Goal: Task Accomplishment & Management: Use online tool/utility

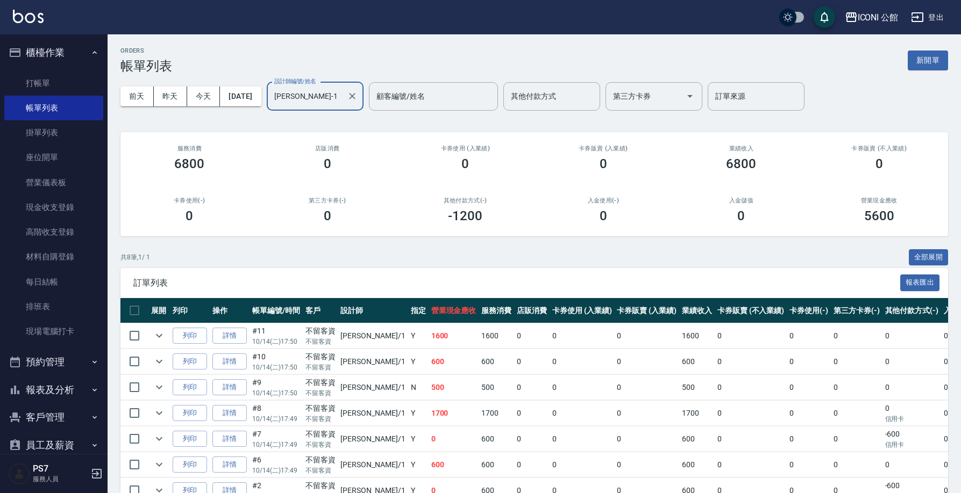
scroll to position [85, 0]
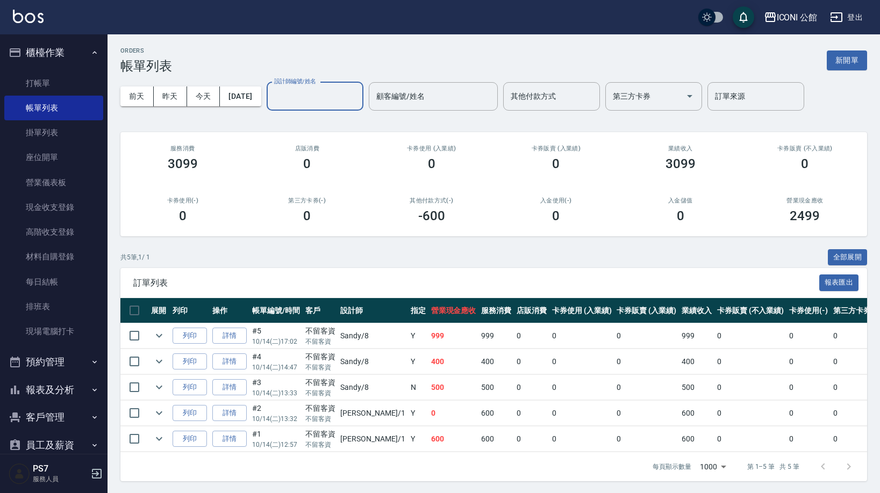
scroll to position [15, 0]
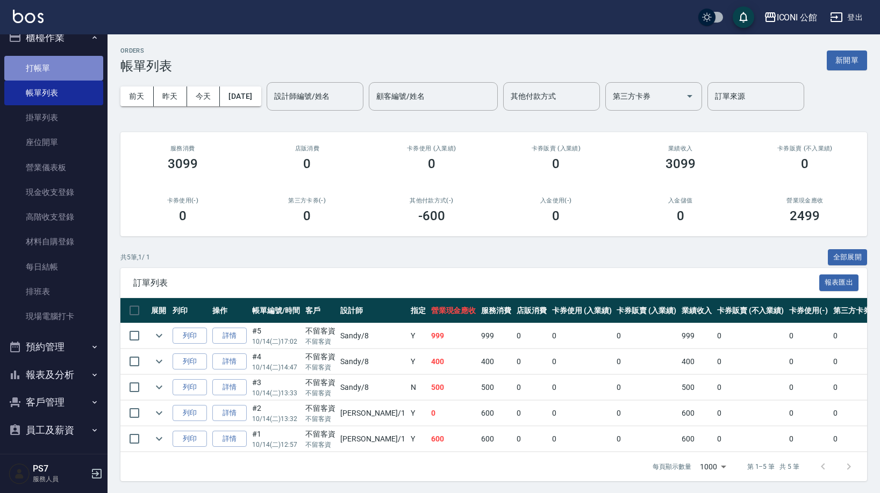
click at [82, 72] on link "打帳單" at bounding box center [53, 68] width 99 height 25
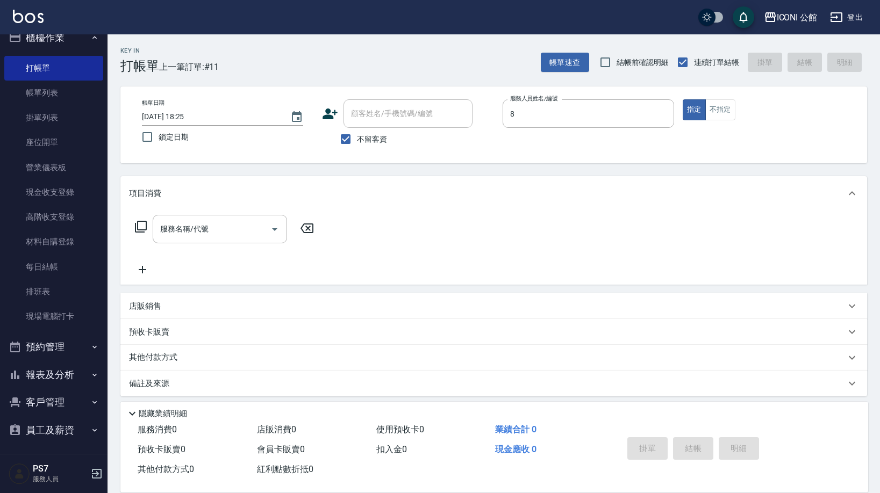
type input "Sandy-8"
type button "true"
click at [227, 236] on input "服務名稱/代號" at bounding box center [212, 229] width 109 height 19
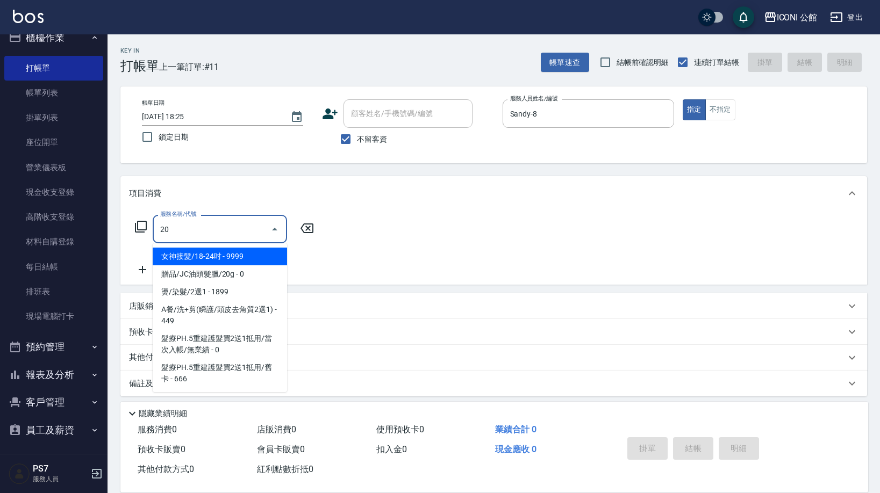
type input "202"
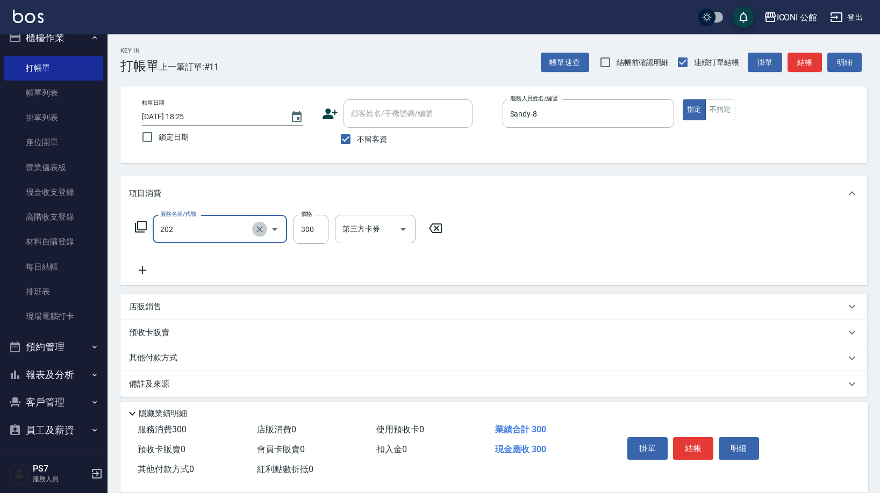
click at [260, 230] on icon "Clear" at bounding box center [259, 229] width 6 height 6
type input "不指定洗+剪(203)"
click at [263, 223] on button "Clear" at bounding box center [259, 229] width 15 height 15
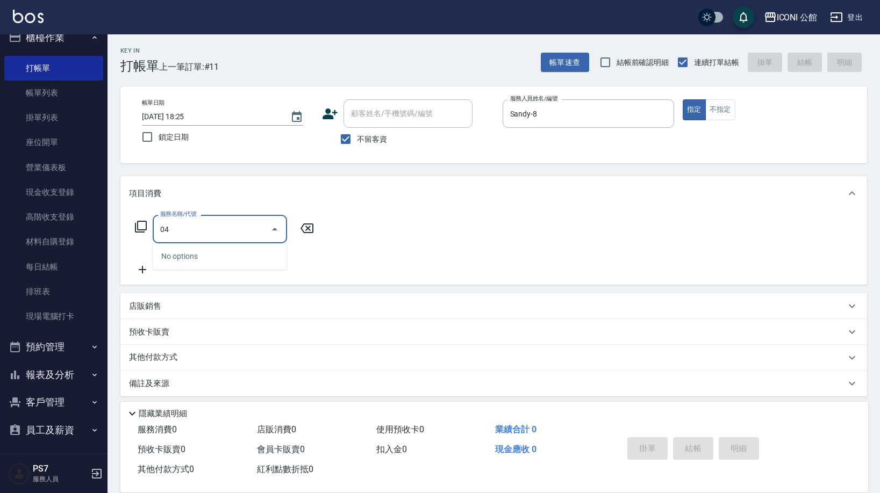
type input "0"
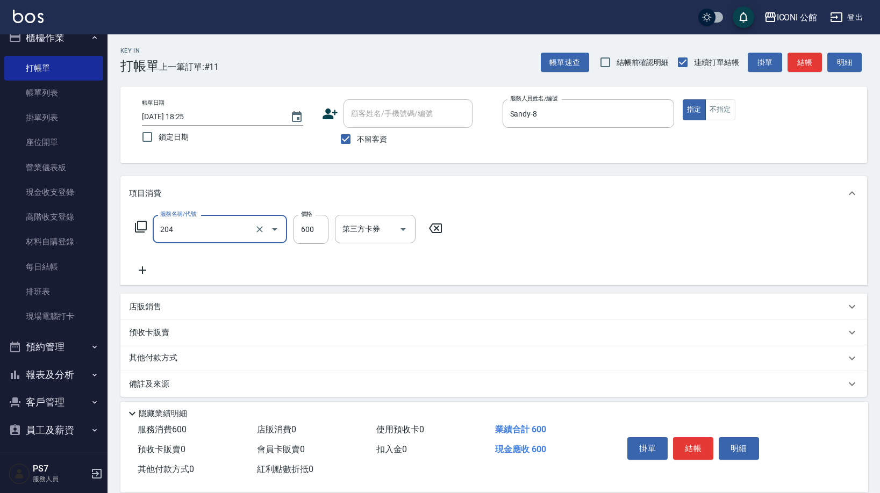
type input "指定洗+剪(204)"
type input "400"
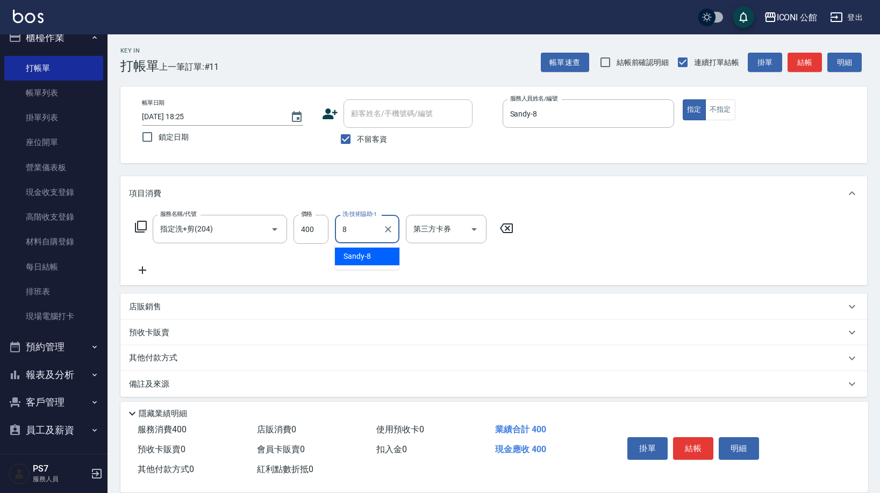
type input "Sandy-8"
click at [691, 438] on button "結帳" at bounding box center [693, 449] width 40 height 23
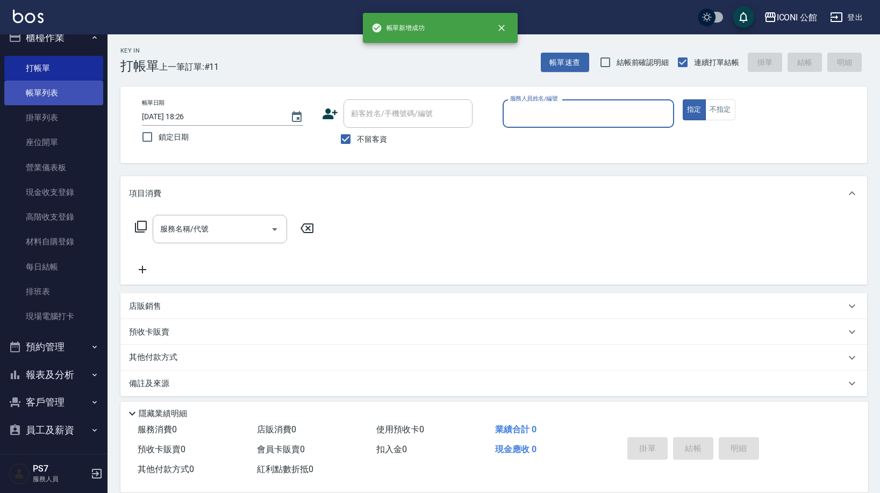
click at [39, 92] on link "帳單列表" at bounding box center [53, 93] width 99 height 25
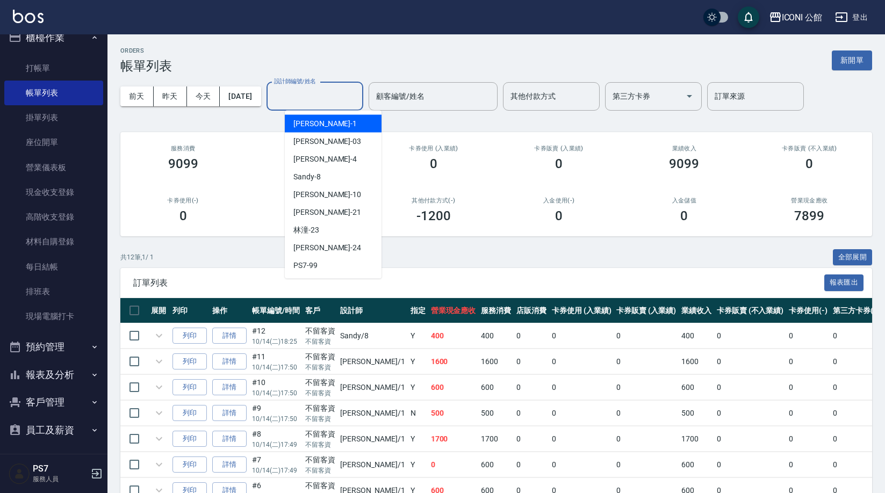
click at [323, 91] on div "設計師編號/姓名 設計師編號/姓名" at bounding box center [315, 96] width 97 height 28
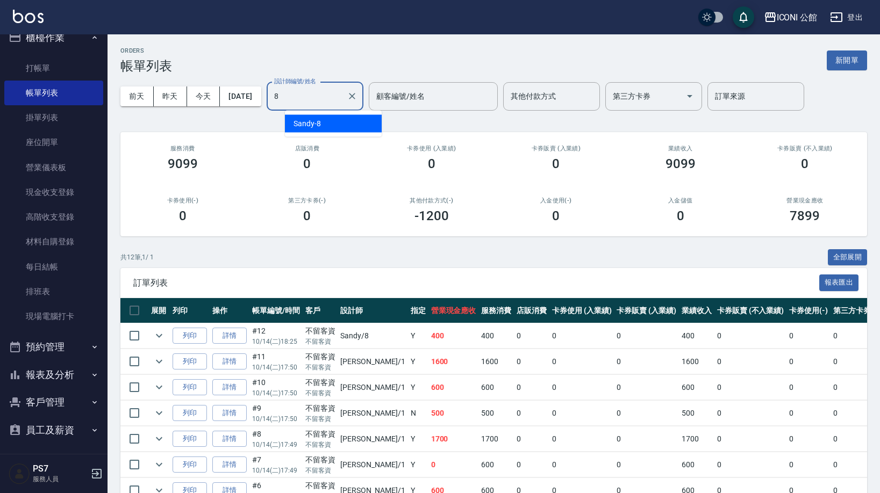
type input "Sandy-8"
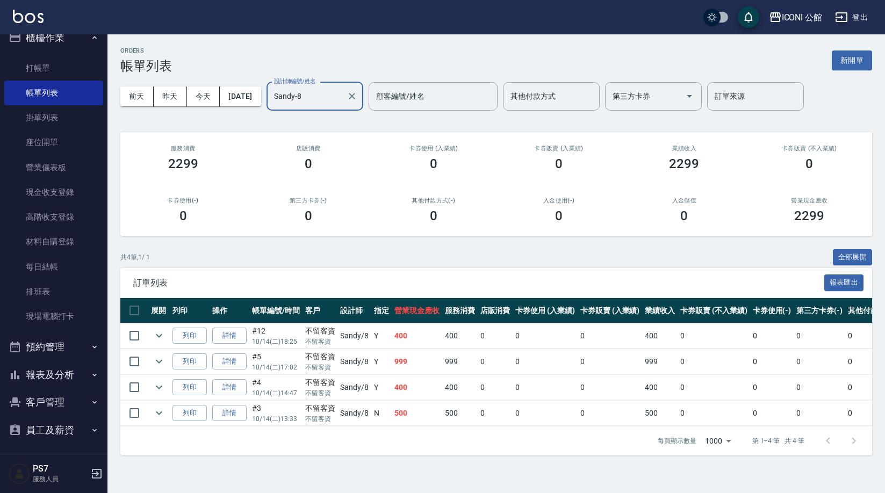
click at [355, 97] on icon "Clear" at bounding box center [352, 96] width 6 height 6
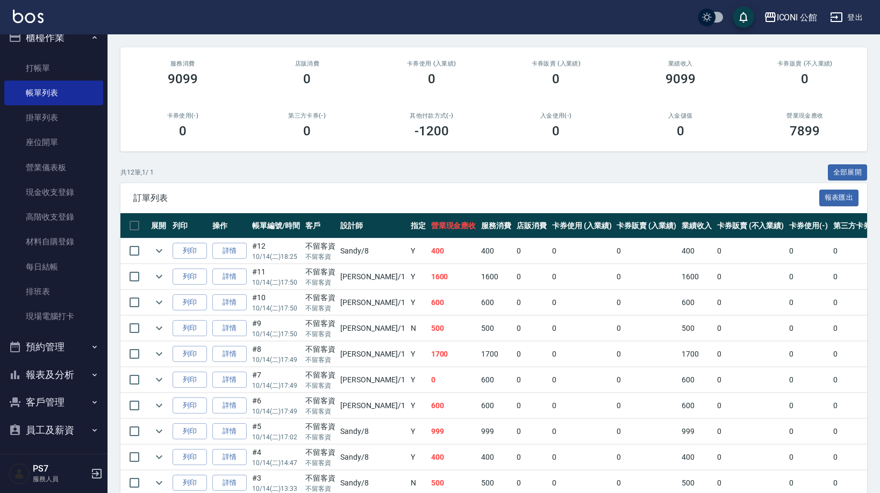
scroll to position [189, 0]
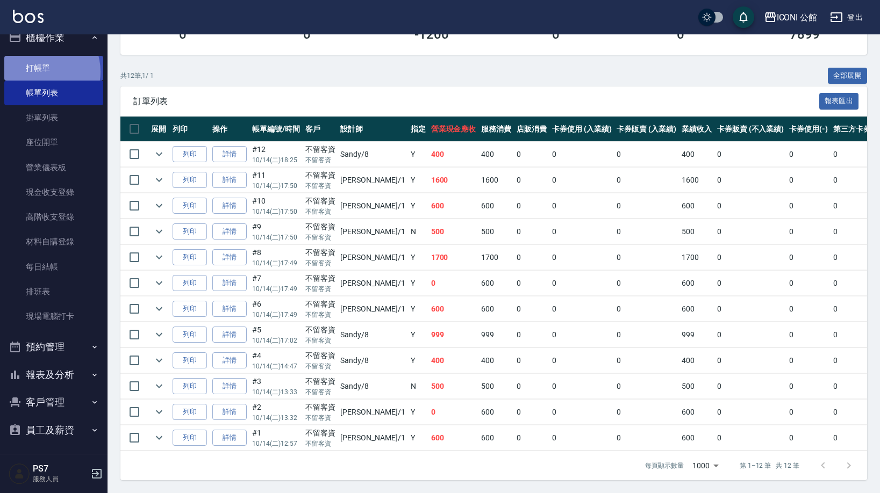
click at [40, 71] on link "打帳單" at bounding box center [53, 68] width 99 height 25
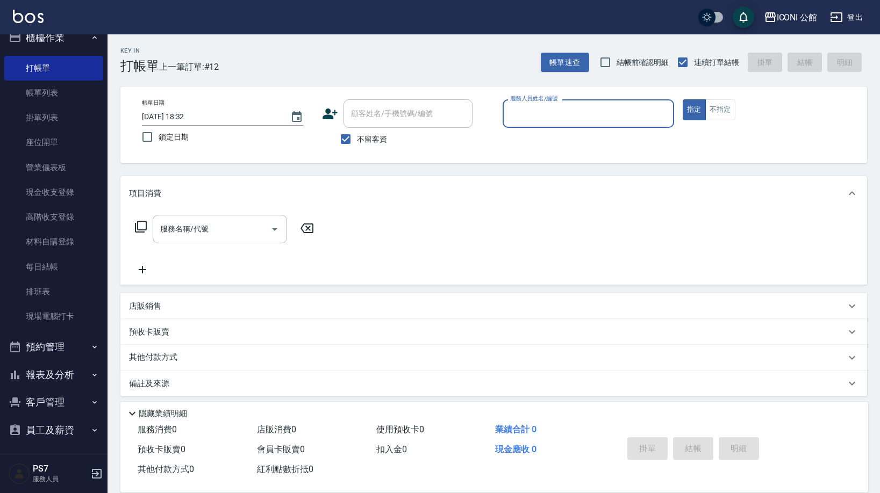
scroll to position [2, 0]
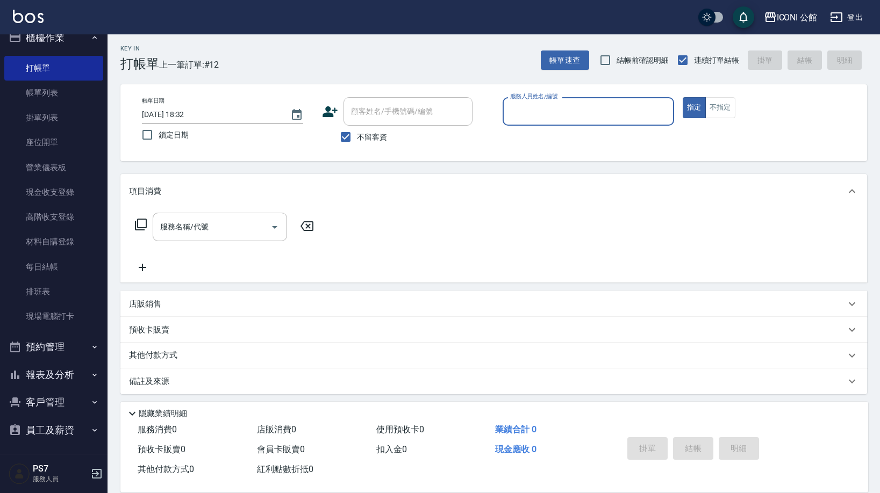
click at [574, 109] on input "服務人員姓名/編號" at bounding box center [588, 111] width 162 height 19
type input "Lina-4"
type button "true"
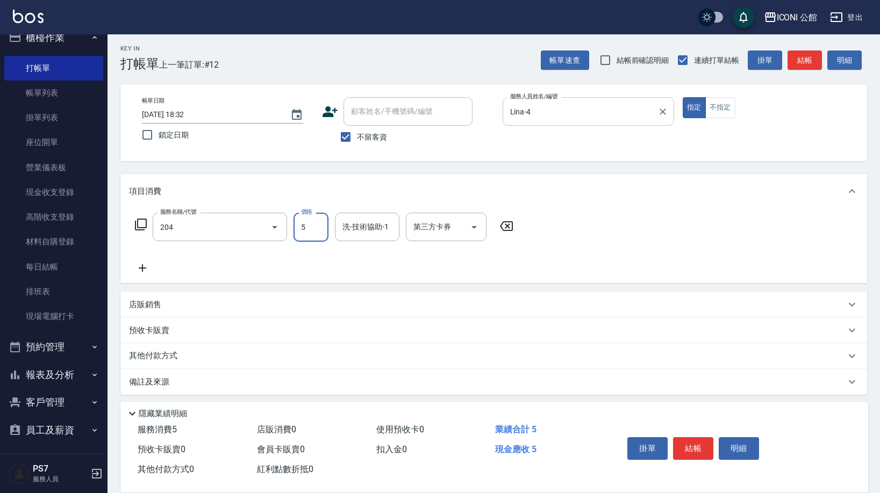
type input "指定洗+剪(204)"
type input "500"
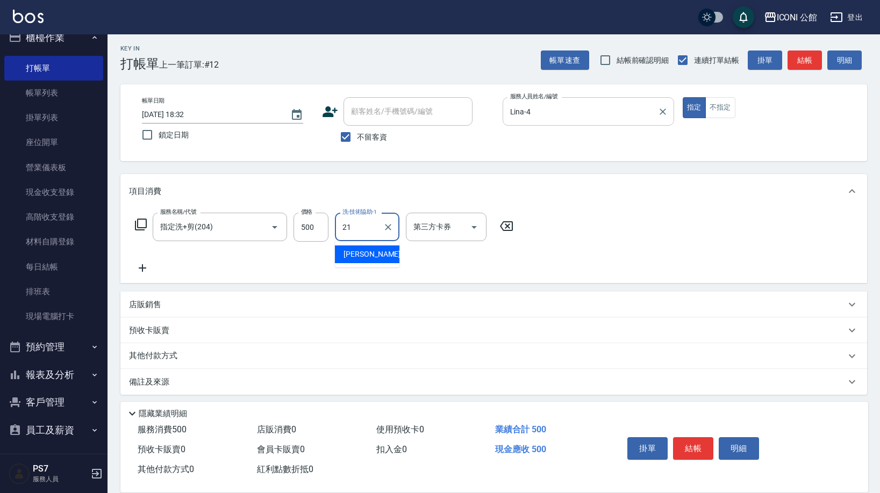
type input "Tim-21"
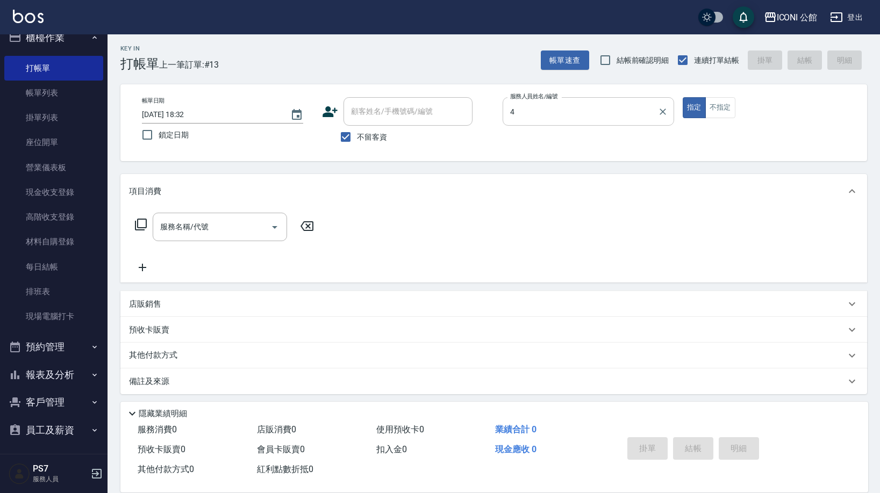
type input "Lina-4"
click at [142, 225] on icon at bounding box center [140, 224] width 13 height 13
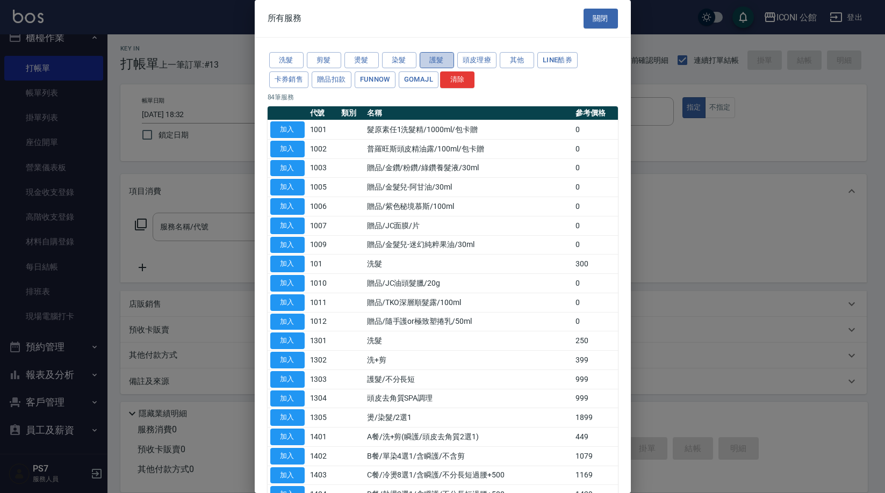
click at [438, 62] on button "護髮" at bounding box center [437, 60] width 34 height 17
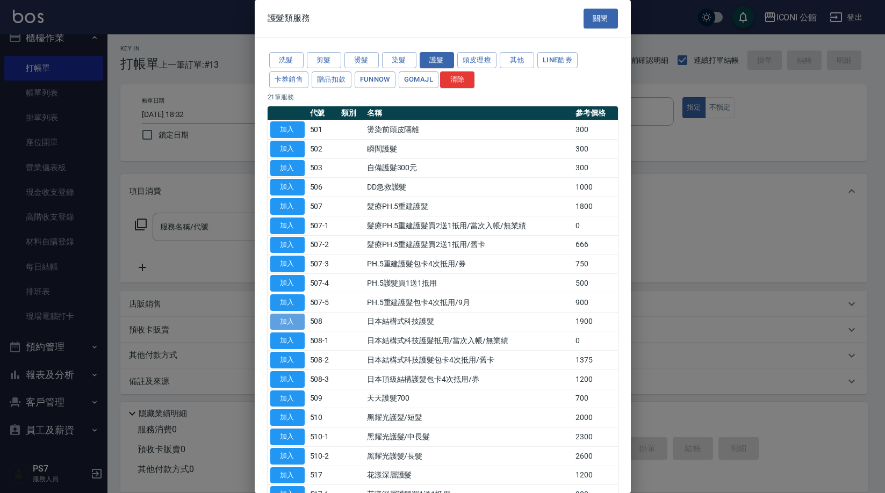
click at [289, 317] on button "加入" at bounding box center [287, 322] width 34 height 17
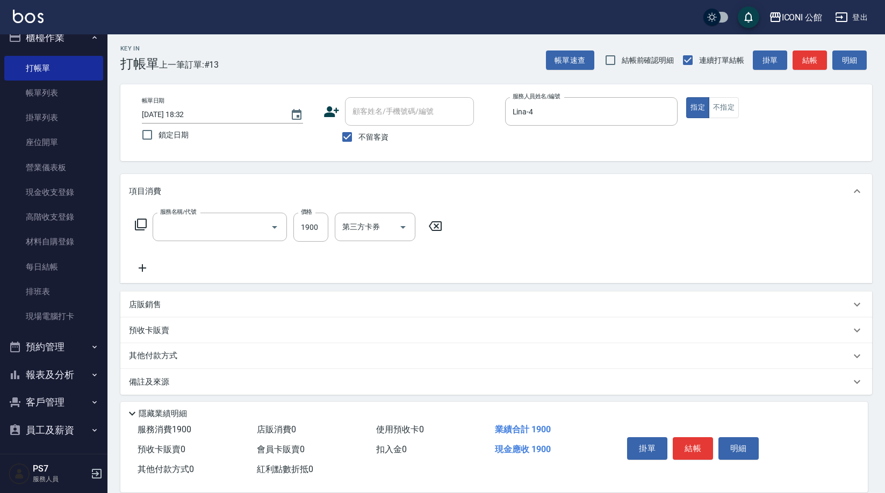
type input "日本結構式科技護髮(508)"
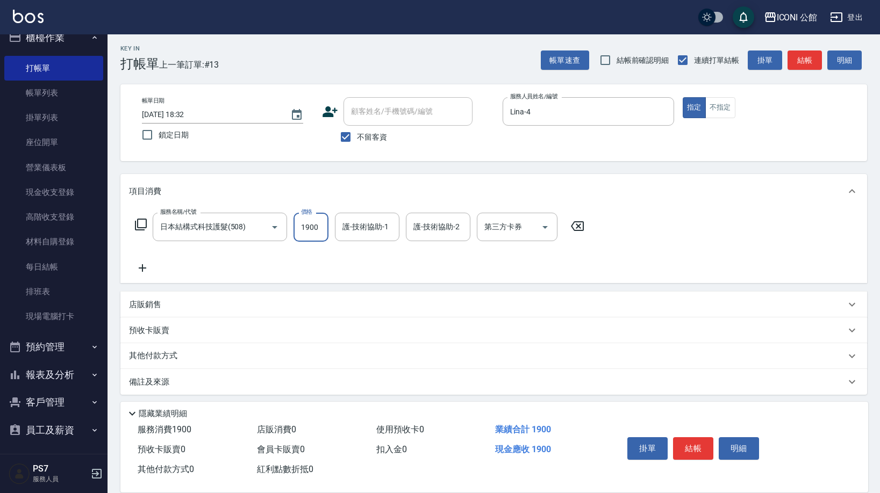
click at [323, 230] on input "1900" at bounding box center [311, 227] width 35 height 29
type input "500"
type input "2"
type input "Lina-4"
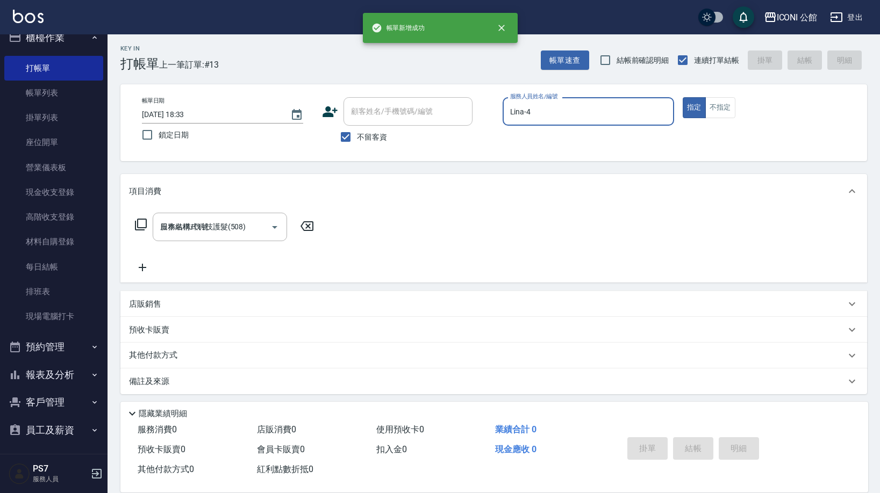
type input "2025/10/14 18:33"
click at [694, 108] on button "指定" at bounding box center [694, 107] width 23 height 21
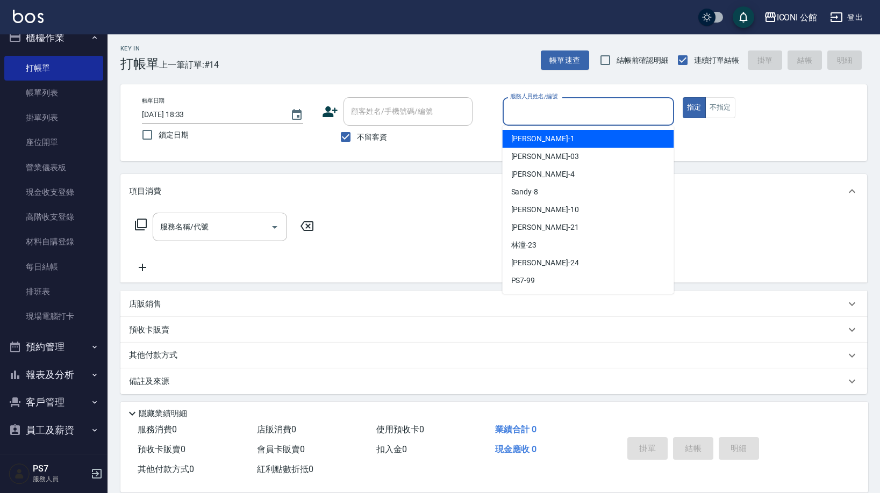
click at [581, 104] on input "服務人員姓名/編號" at bounding box center [588, 111] width 162 height 19
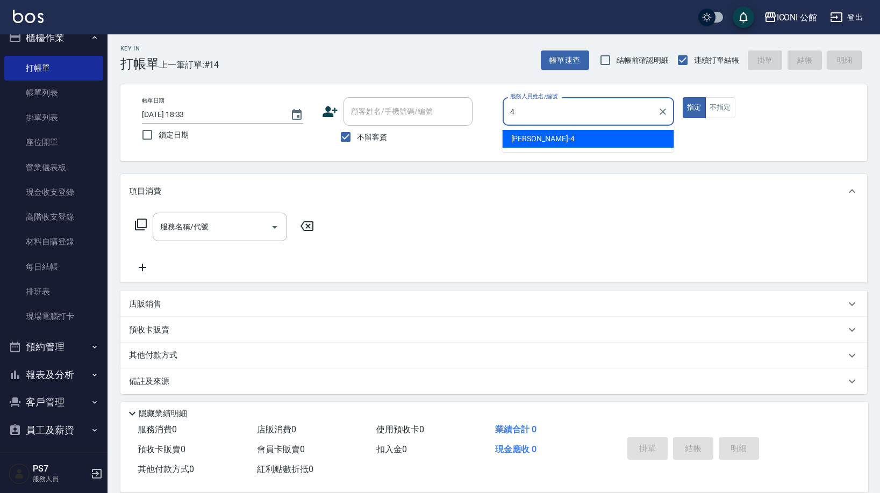
type input "Lina-4"
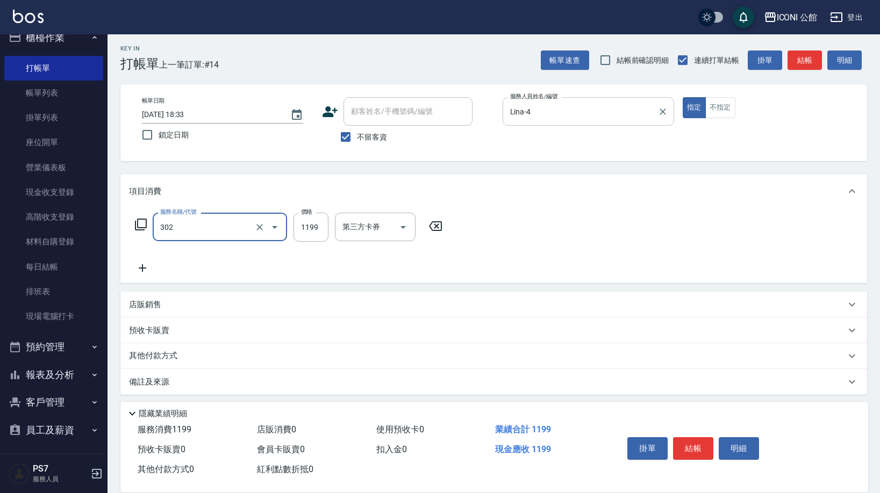
type input "設計燙髮(302)"
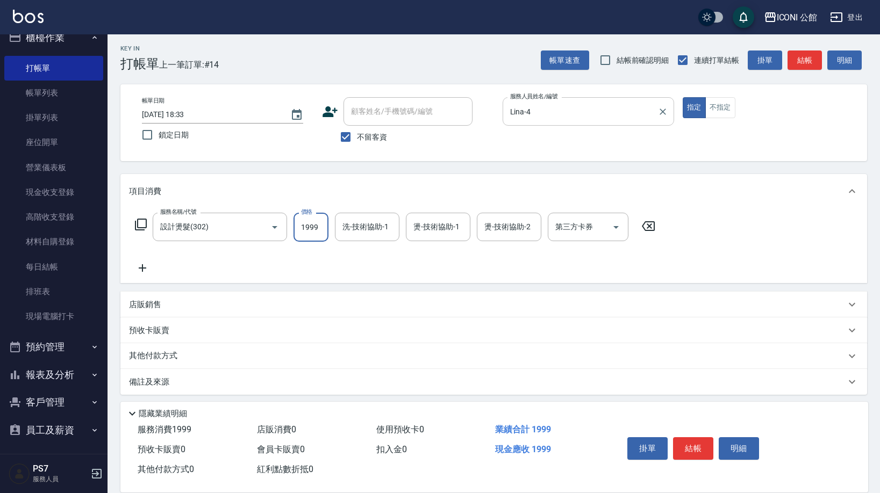
type input "1999"
type input "2"
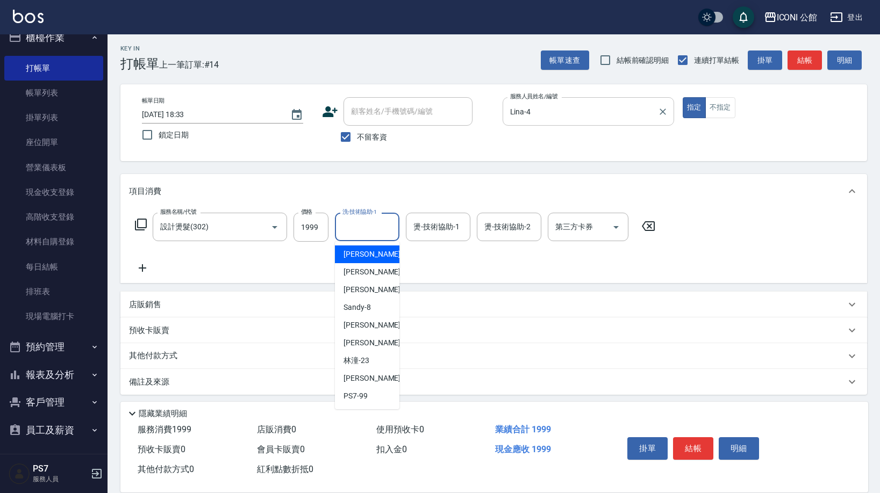
type input "4"
type input "Tim-21"
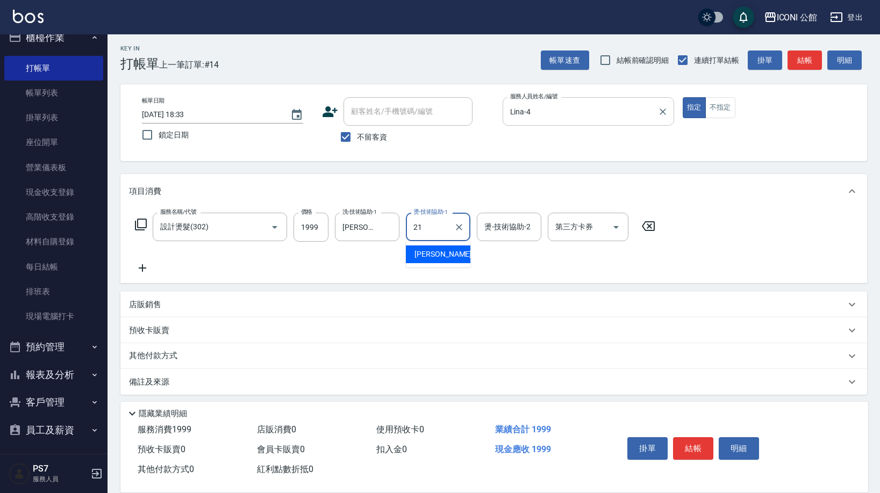
type input "Tim-21"
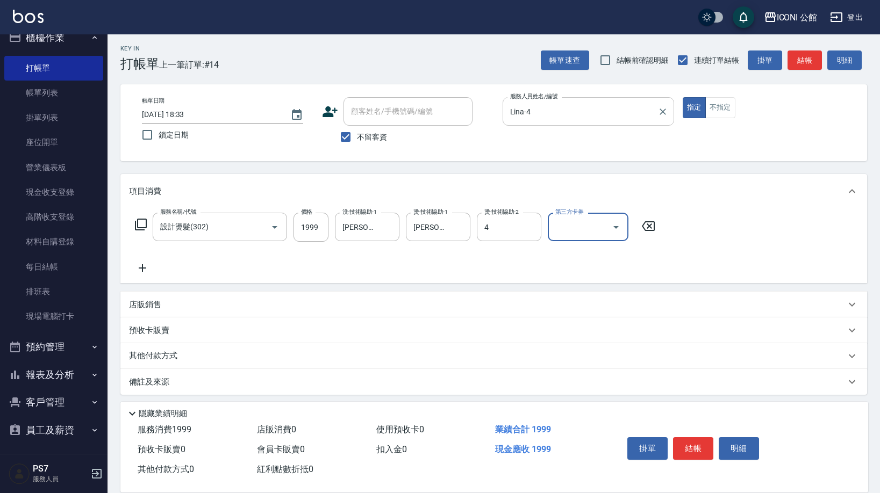
type input "Lina-4"
click at [700, 445] on button "結帳" at bounding box center [693, 449] width 40 height 23
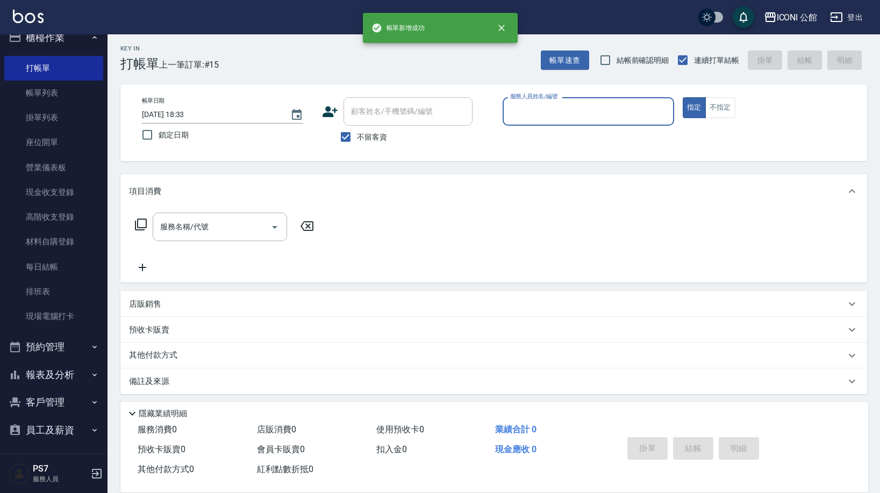
click at [550, 105] on input "服務人員姓名/編號" at bounding box center [588, 111] width 162 height 19
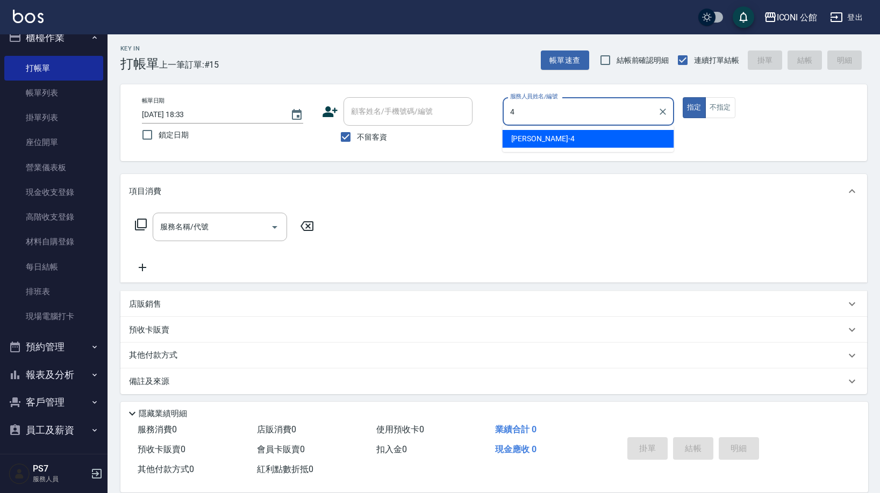
type input "Lina-4"
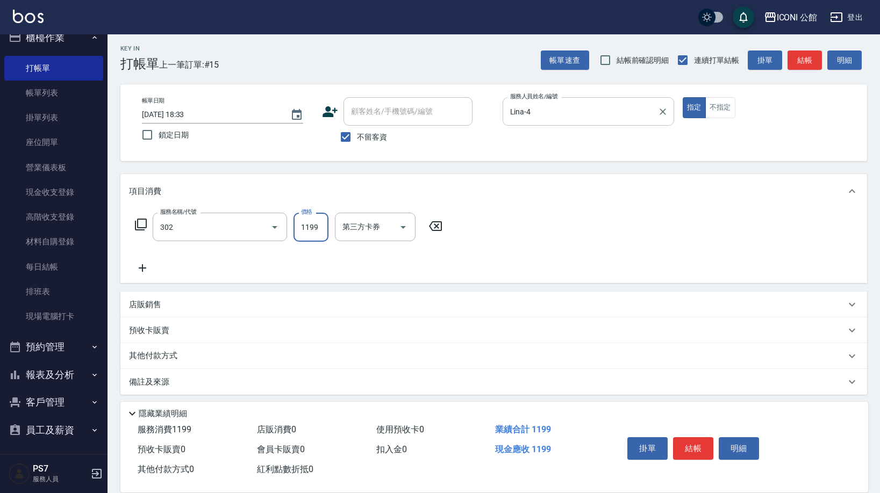
type input "設計燙髮(302)"
type input "1499"
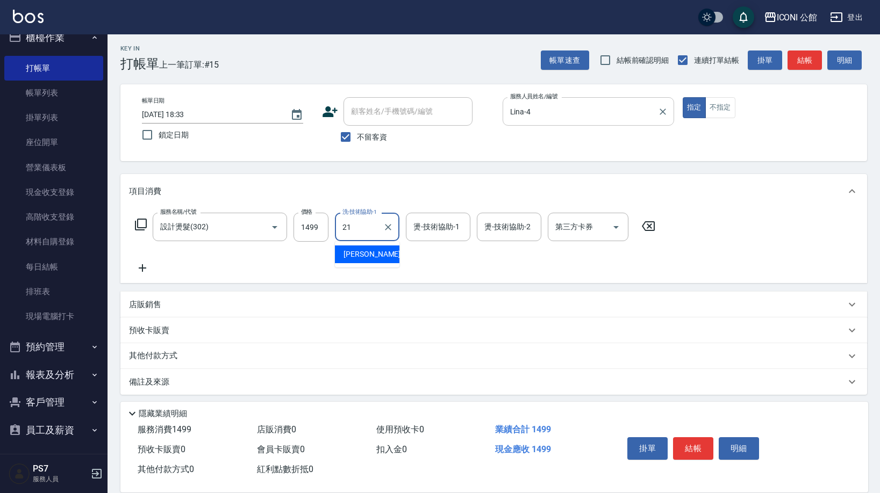
type input "2"
type input "Lina-4"
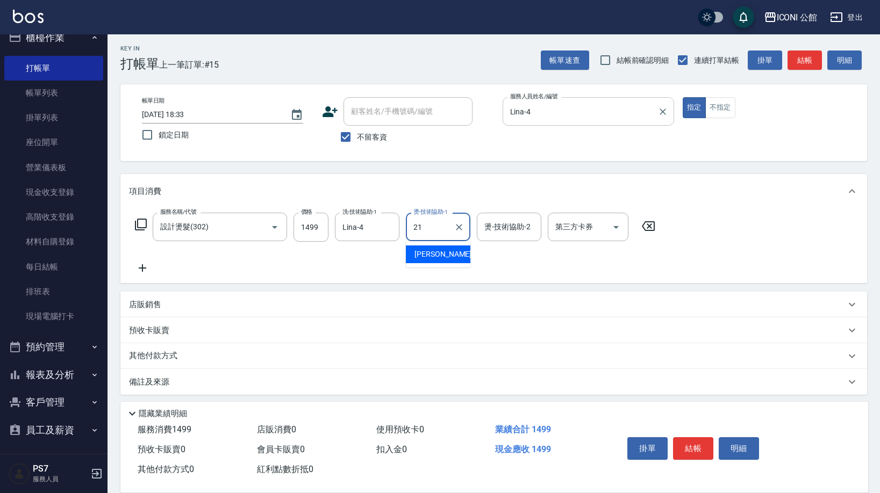
type input "Tim-21"
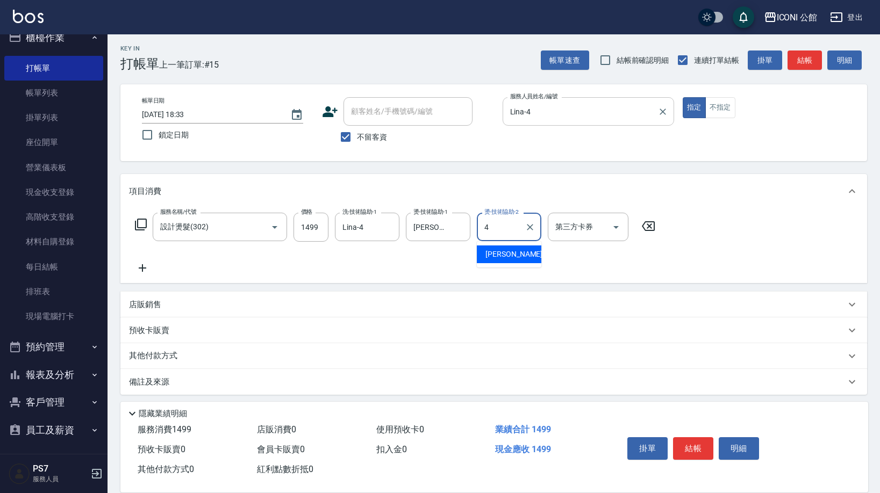
type input "Lina-4"
click at [147, 360] on p "其他付款方式" at bounding box center [156, 356] width 54 height 12
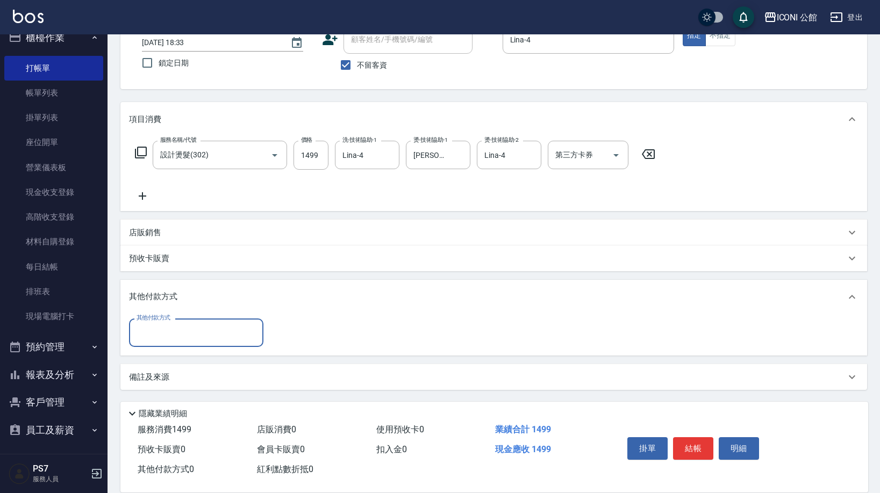
scroll to position [0, 0]
click at [162, 337] on input "其他付款方式" at bounding box center [196, 333] width 125 height 19
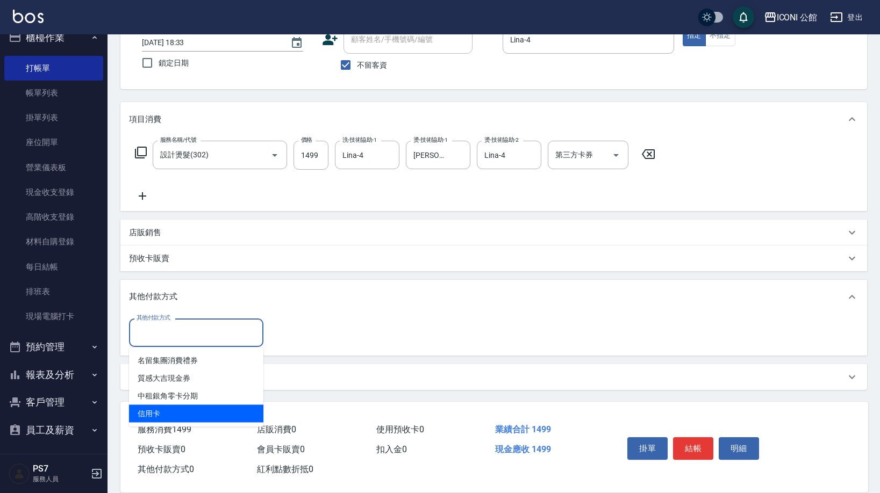
click at [163, 410] on span "信用卡" at bounding box center [196, 414] width 134 height 18
type input "信用卡"
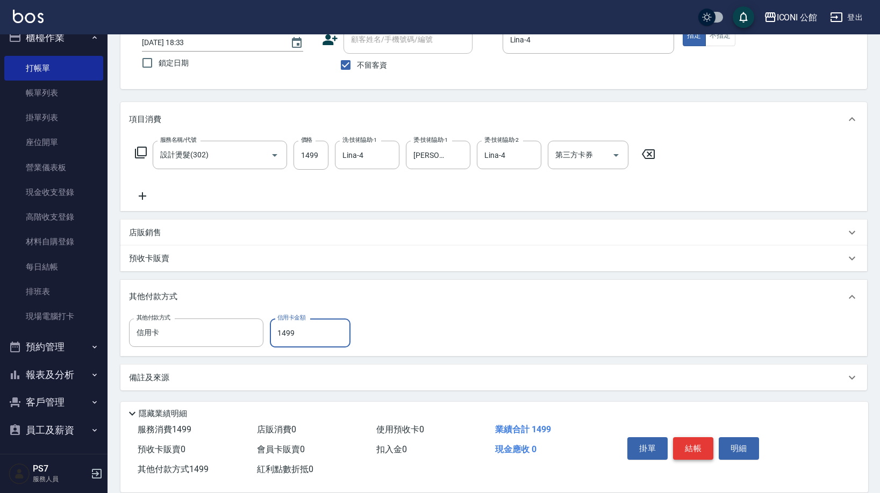
type input "1499"
click at [693, 452] on button "結帳" at bounding box center [693, 449] width 40 height 23
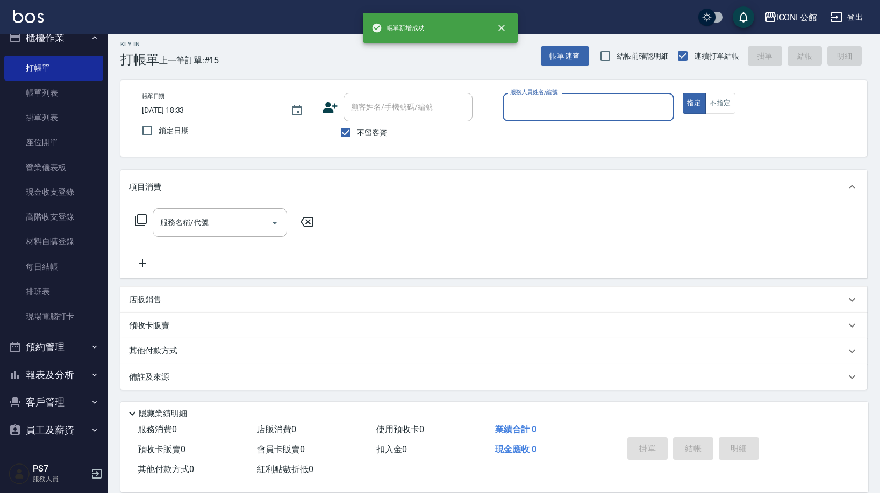
scroll to position [6, 0]
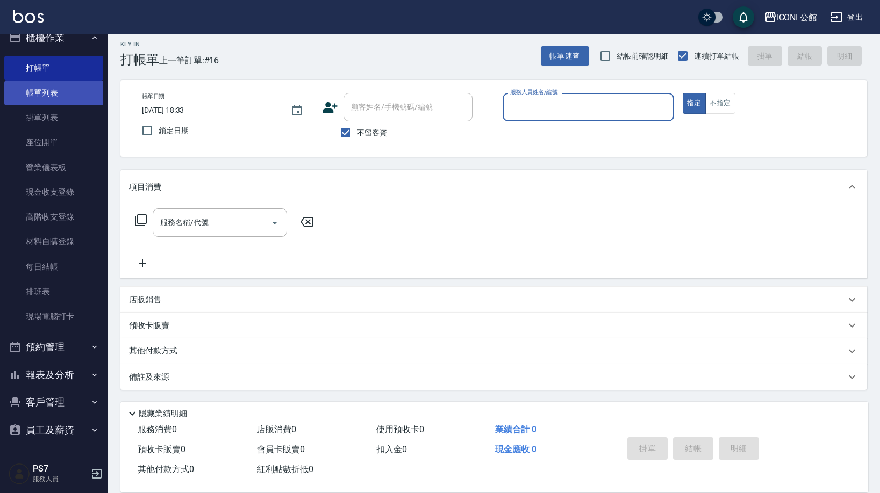
click at [26, 97] on link "帳單列表" at bounding box center [53, 93] width 99 height 25
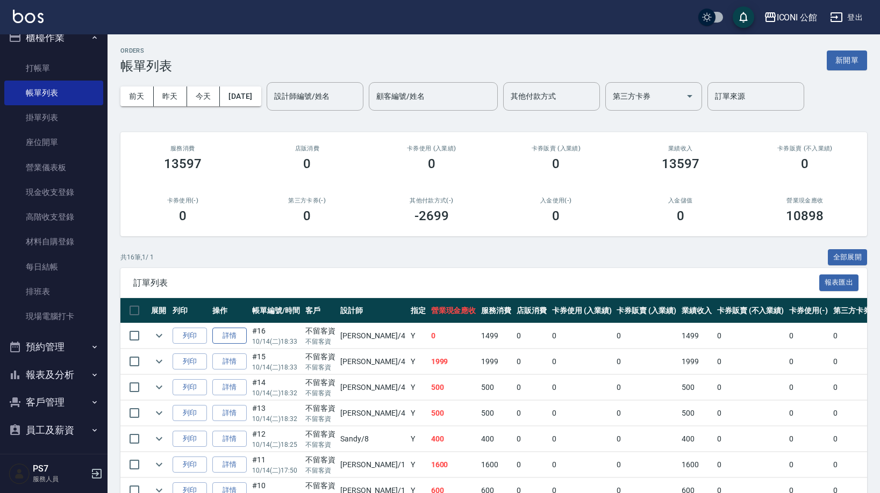
click at [228, 336] on link "詳情" at bounding box center [229, 336] width 34 height 17
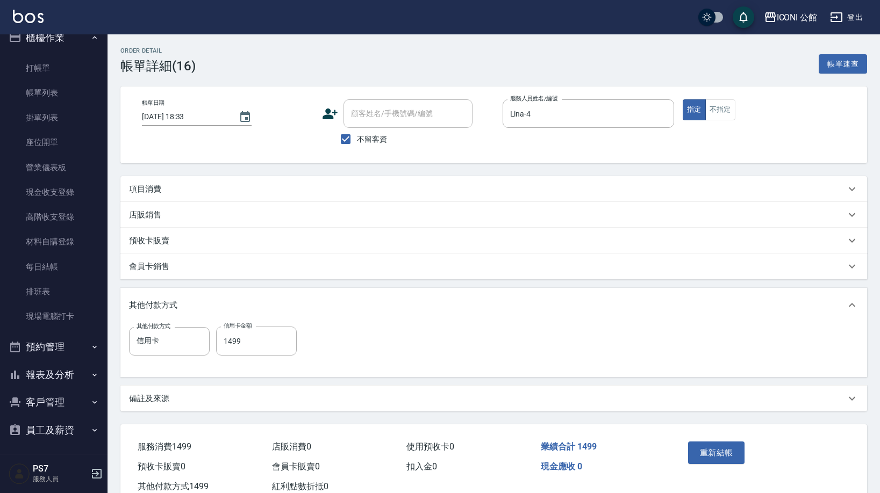
type input "2025/10/14 18:33"
checkbox input "true"
type input "Lina-4"
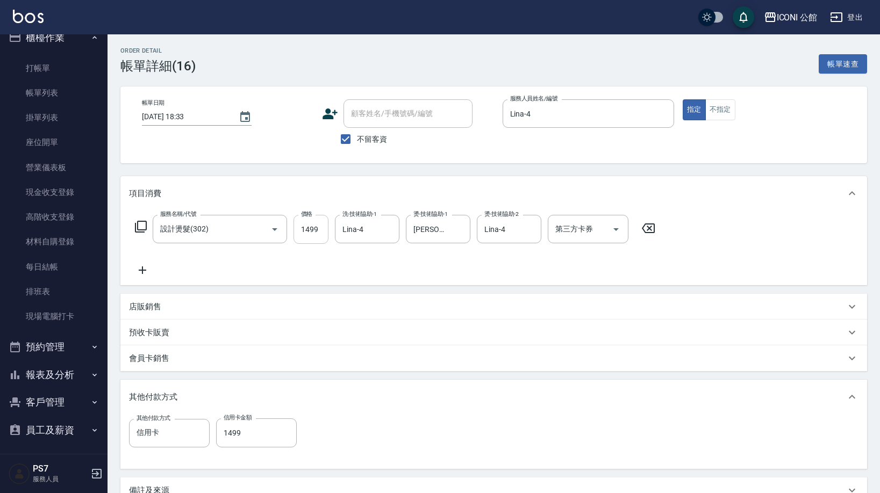
click at [319, 229] on input "1499" at bounding box center [311, 229] width 35 height 29
type input "1499"
type input "0"
type input "1199"
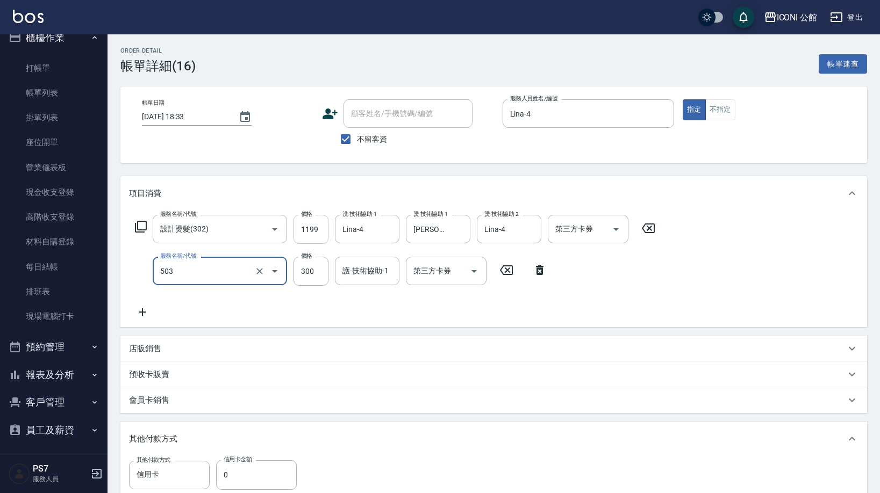
type input "自備護髮300元(503)"
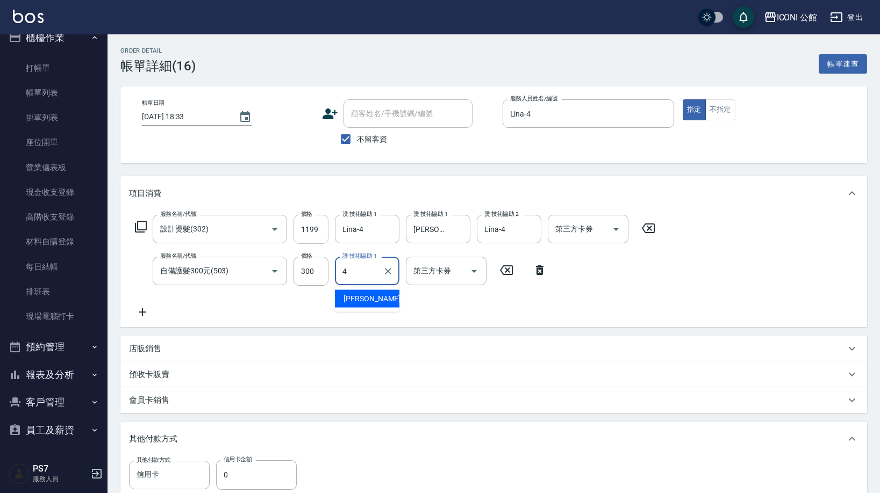
type input "Lina-4"
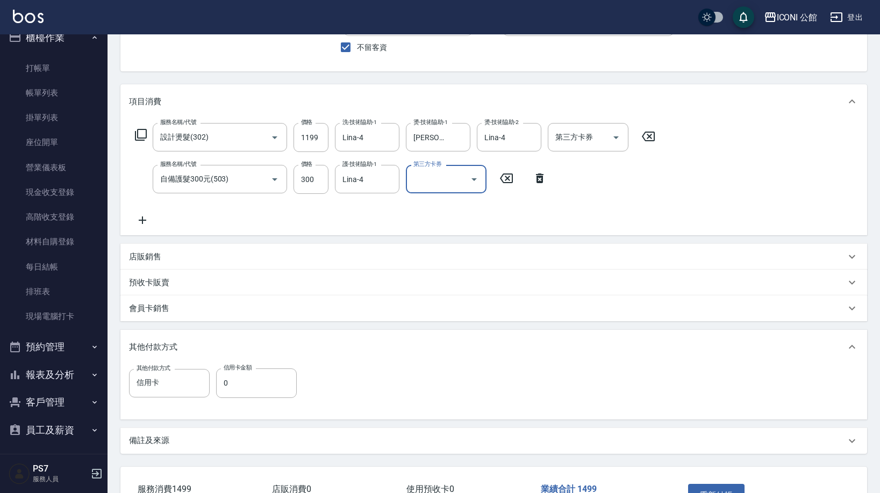
scroll to position [168, 0]
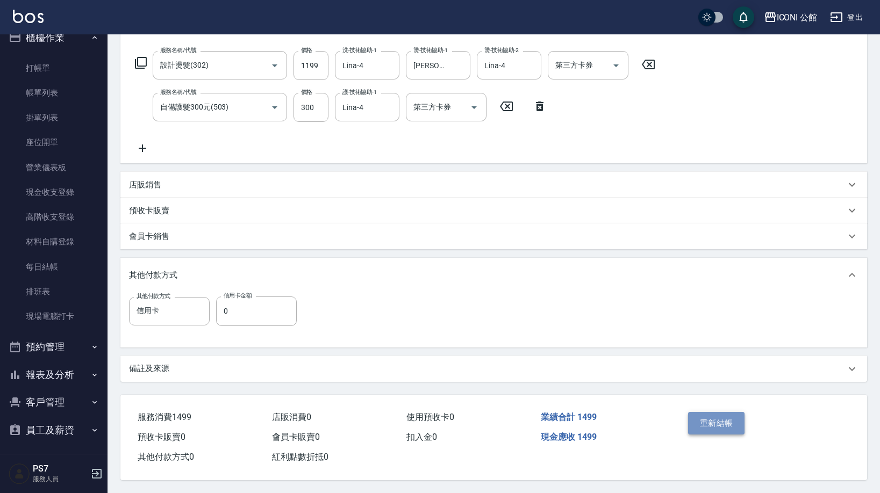
click at [703, 419] on button "重新結帳" at bounding box center [716, 423] width 57 height 23
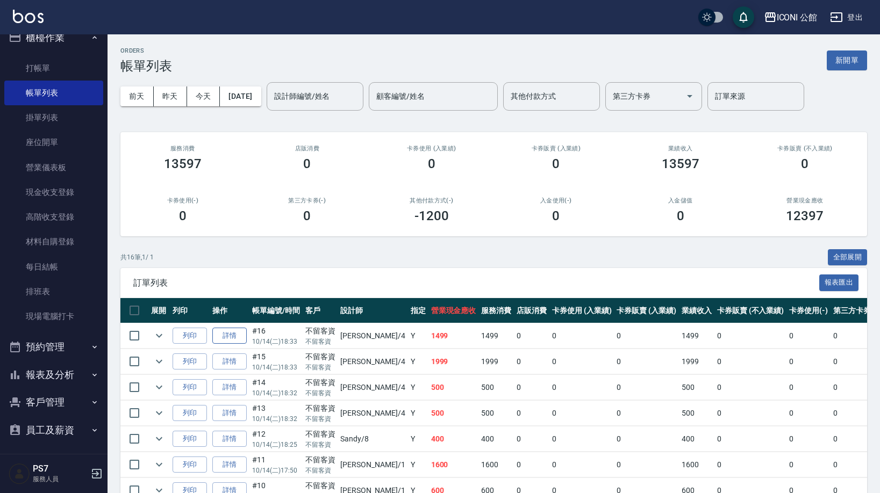
click at [230, 338] on link "詳情" at bounding box center [229, 336] width 34 height 17
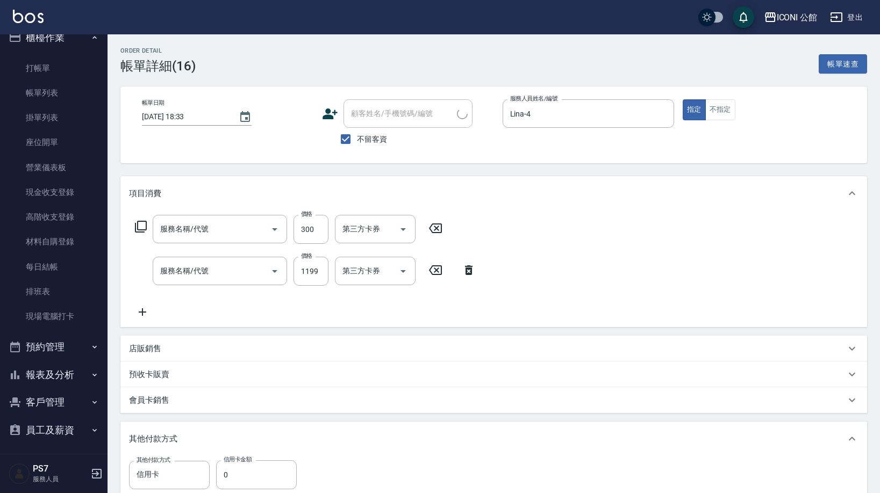
type input "2025/10/14 18:33"
checkbox input "true"
type input "Lina-4"
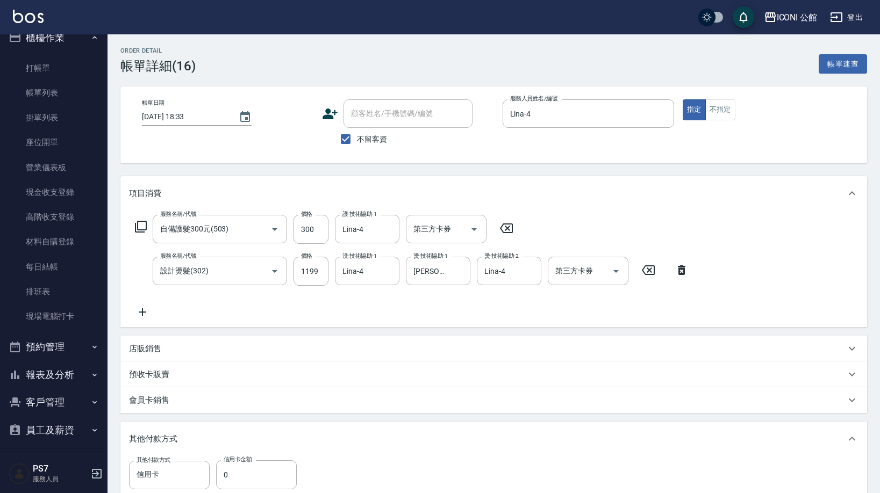
type input "自備護髮300元(503)"
type input "設計燙髮(302)"
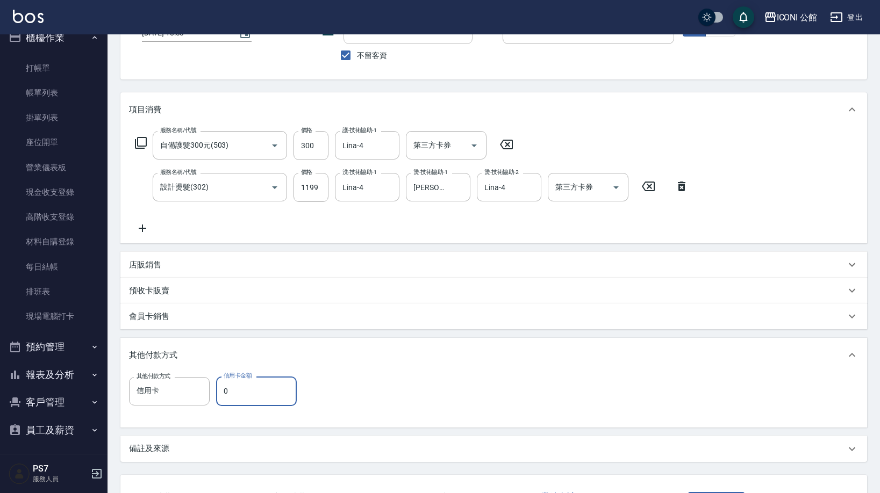
click at [238, 394] on input "0" at bounding box center [256, 391] width 81 height 29
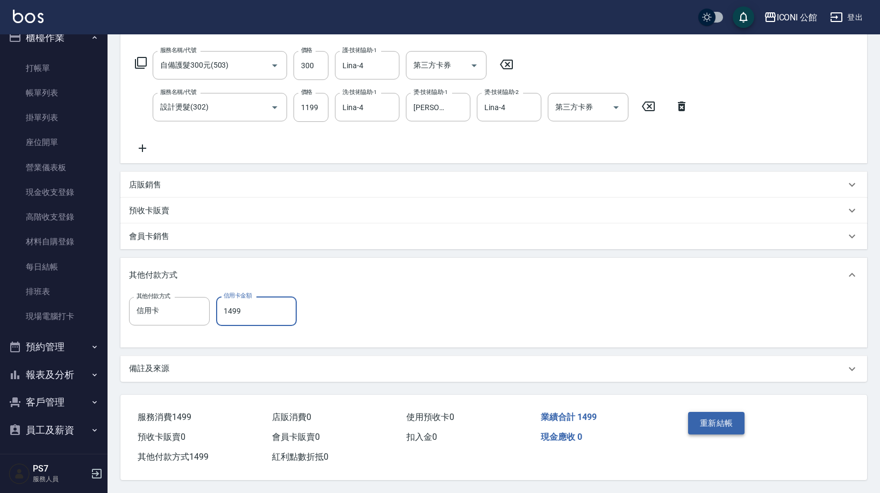
type input "1499"
click at [712, 422] on button "重新結帳" at bounding box center [716, 423] width 57 height 23
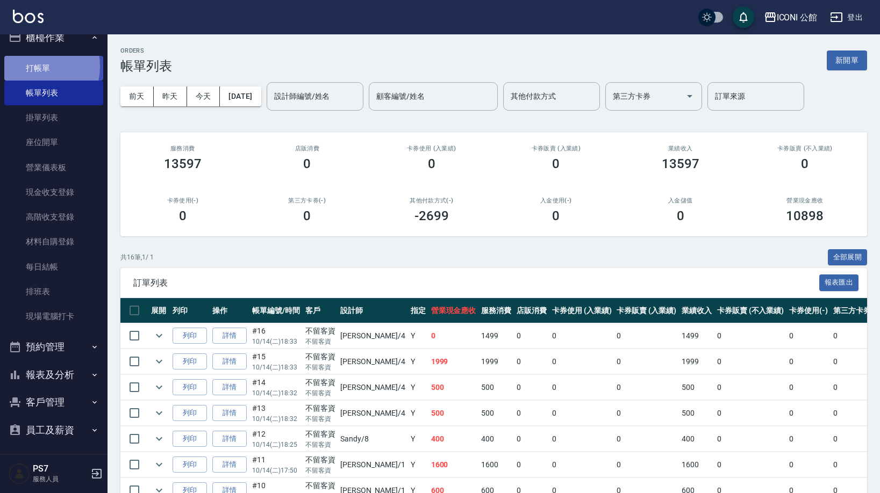
click at [27, 66] on link "打帳單" at bounding box center [53, 68] width 99 height 25
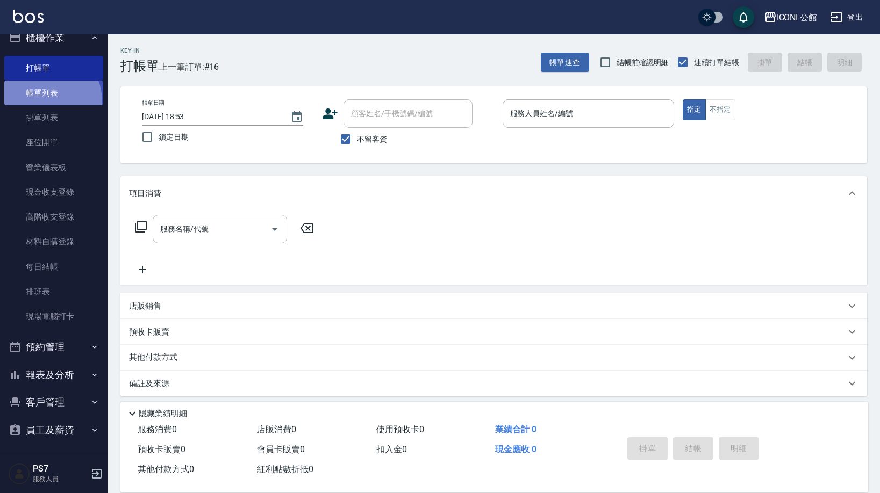
click at [46, 100] on link "帳單列表" at bounding box center [53, 93] width 99 height 25
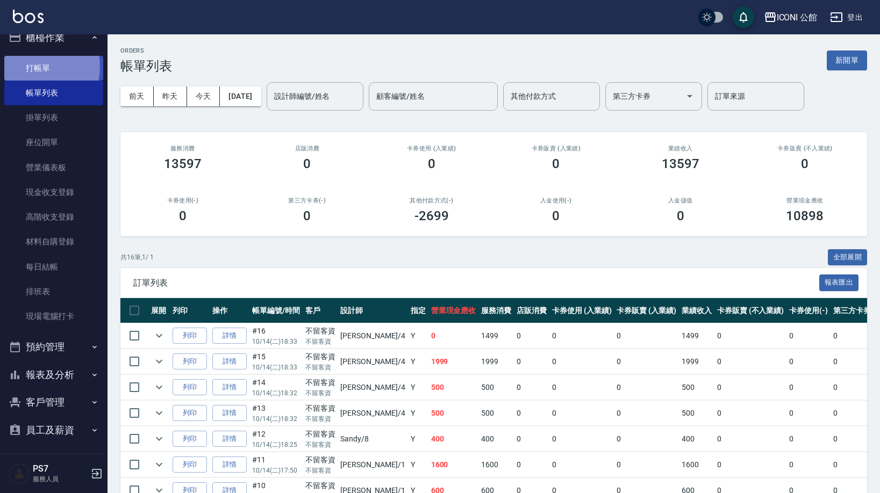
click at [36, 66] on link "打帳單" at bounding box center [53, 68] width 99 height 25
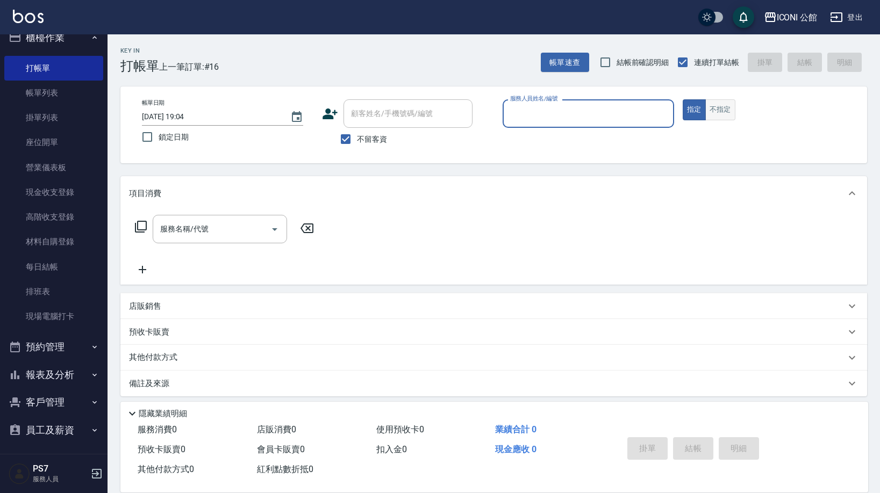
click at [721, 106] on button "不指定" at bounding box center [720, 109] width 30 height 21
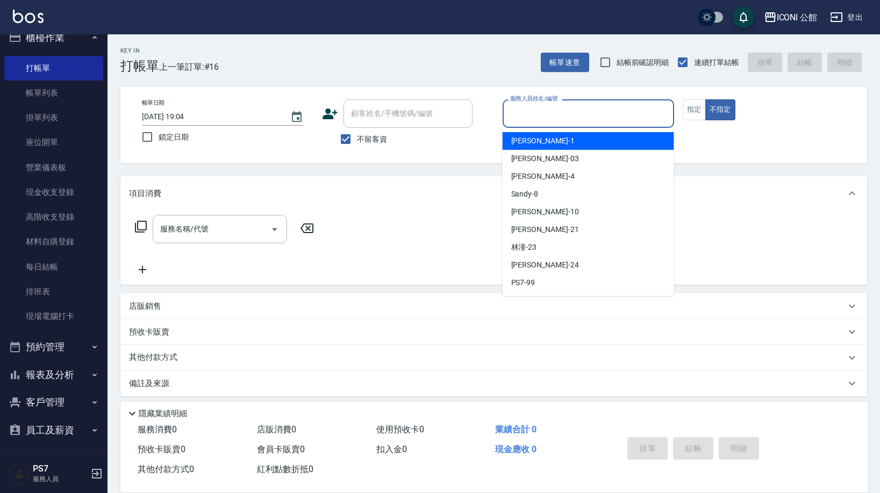
click at [621, 118] on input "服務人員姓名/編號" at bounding box center [588, 113] width 162 height 19
type input "Lina-4"
type button "false"
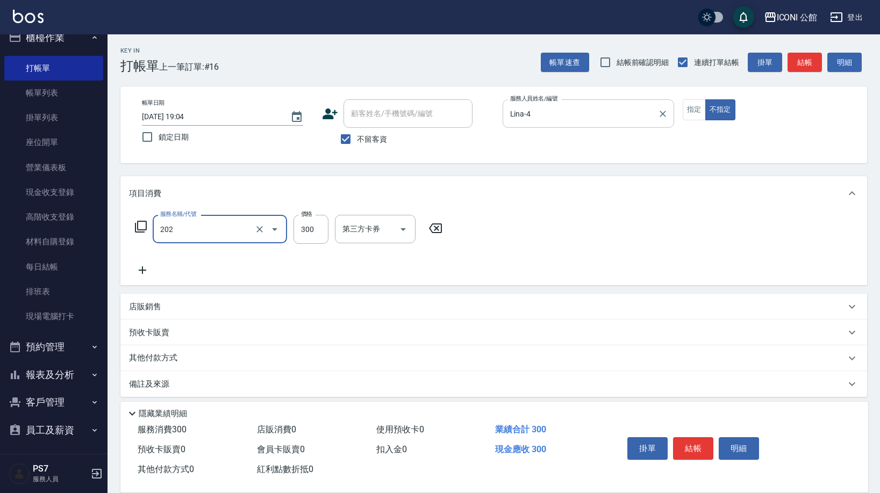
type input "單剪(202)"
